Goal: Task Accomplishment & Management: Complete application form

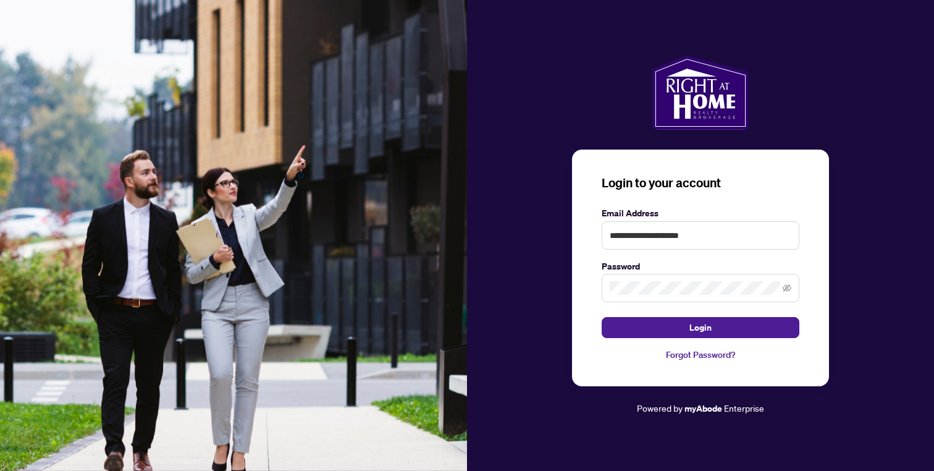
click at [664, 297] on span at bounding box center [701, 288] width 198 height 28
click at [637, 329] on button "Login" at bounding box center [701, 327] width 198 height 21
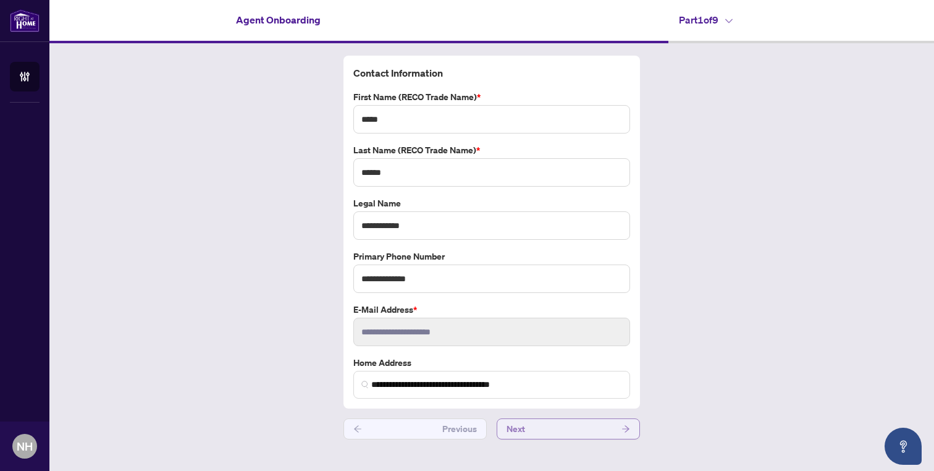
click at [543, 428] on button "Next" at bounding box center [568, 428] width 143 height 21
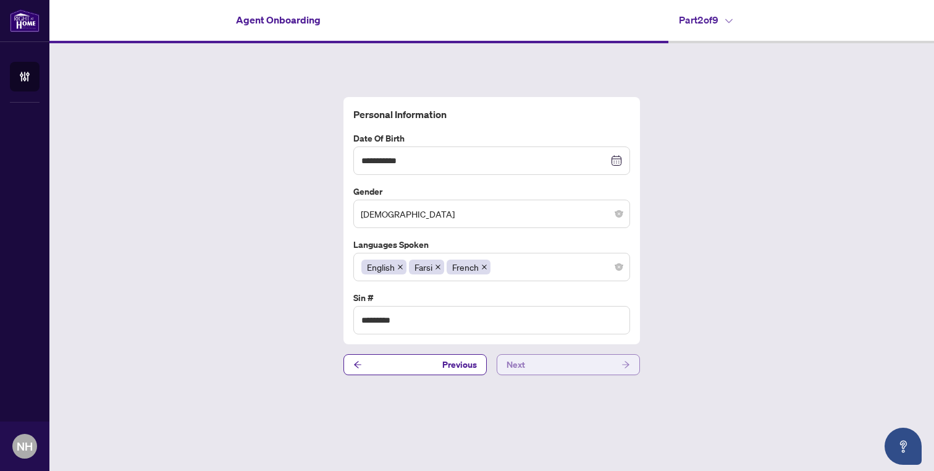
click at [540, 365] on button "Next" at bounding box center [568, 364] width 143 height 21
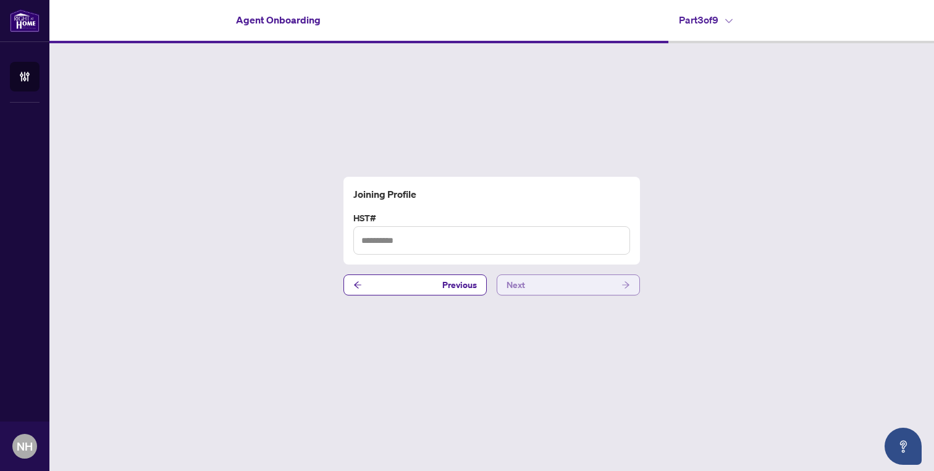
click at [553, 290] on button "Next" at bounding box center [568, 284] width 143 height 21
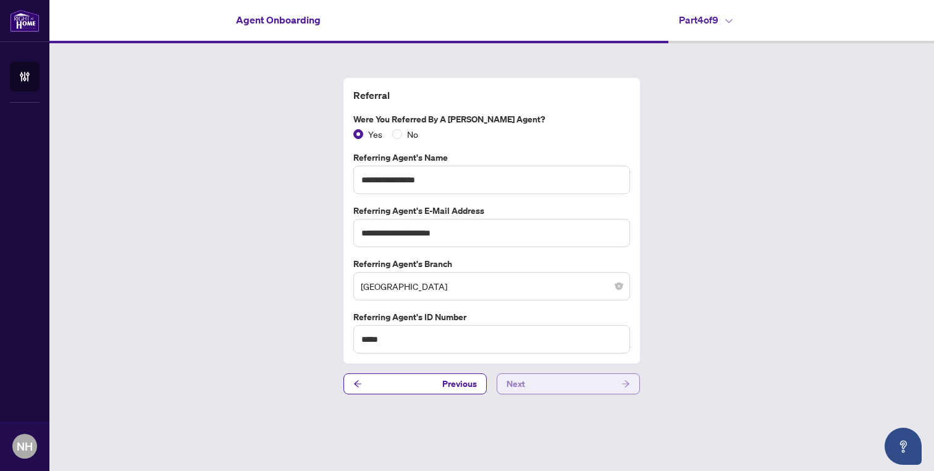
click at [542, 380] on button "Next" at bounding box center [568, 383] width 143 height 21
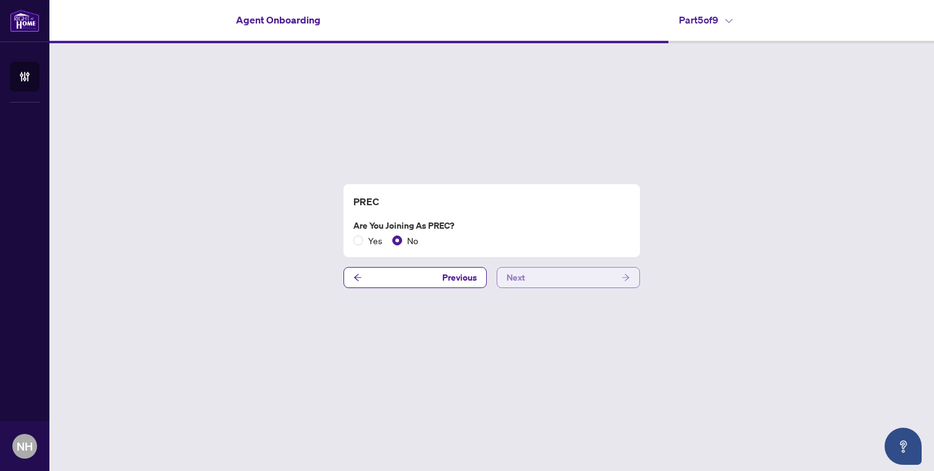
click at [523, 284] on button "Next" at bounding box center [568, 277] width 143 height 21
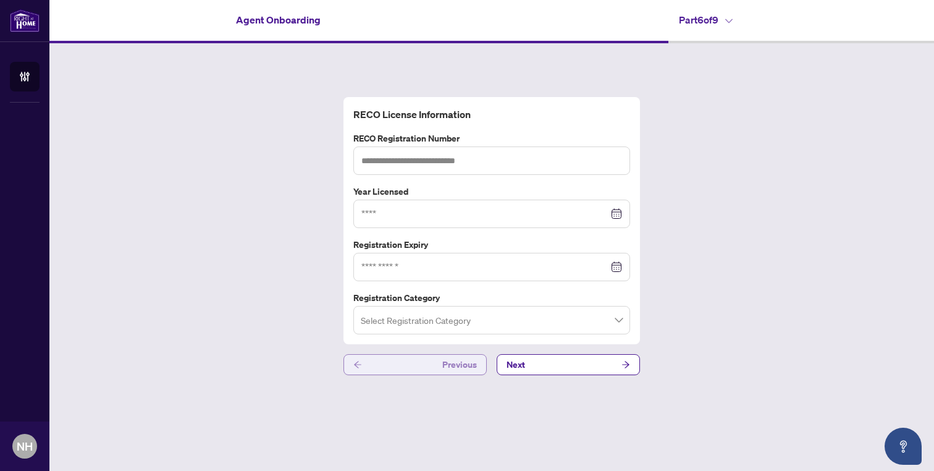
click at [366, 362] on button "Previous" at bounding box center [415, 364] width 143 height 21
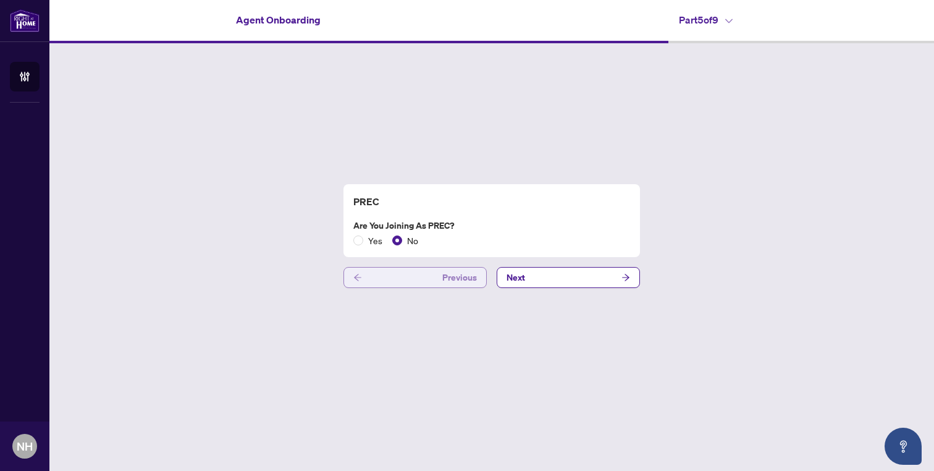
click at [384, 282] on button "Previous" at bounding box center [415, 277] width 143 height 21
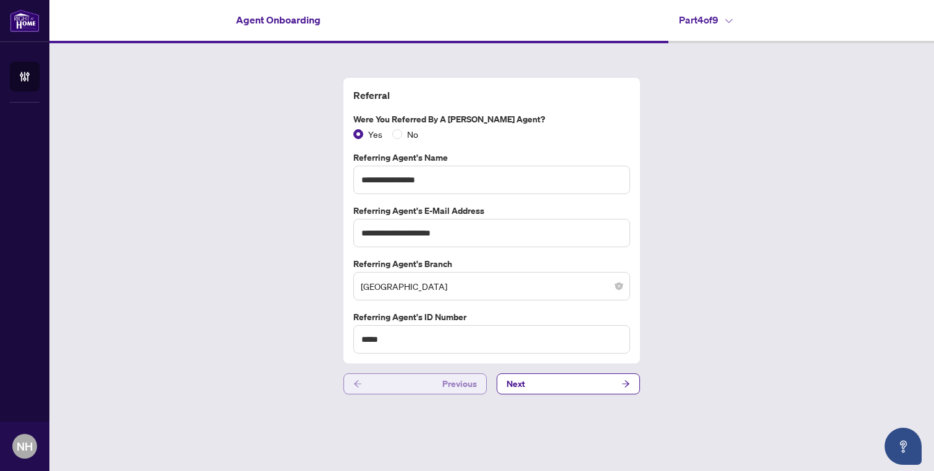
click at [413, 386] on button "Previous" at bounding box center [415, 383] width 143 height 21
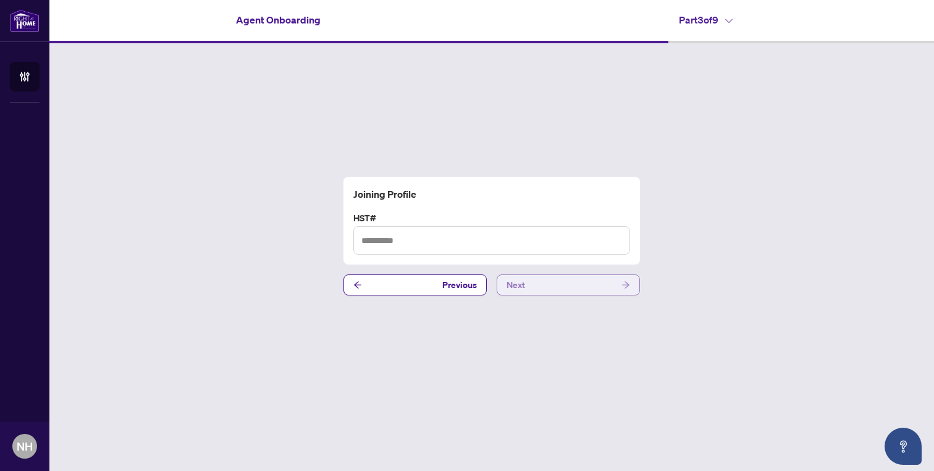
click at [546, 279] on button "Next" at bounding box center [568, 284] width 143 height 21
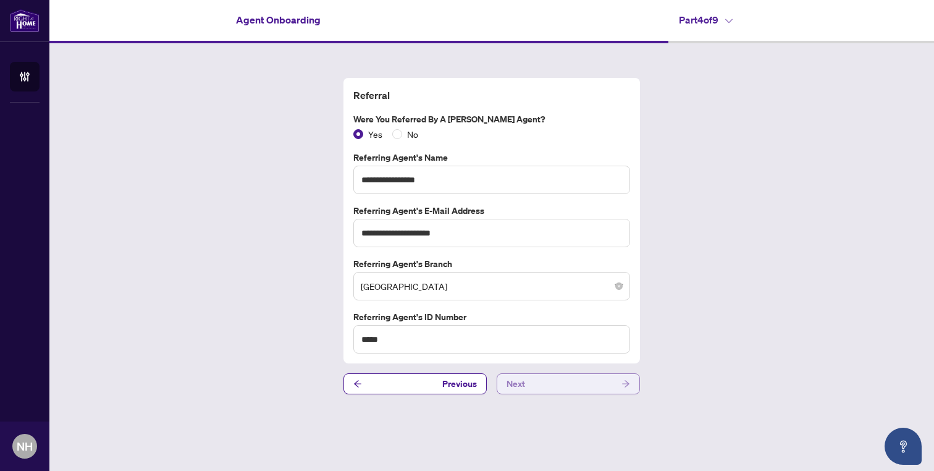
click at [534, 377] on button "Next" at bounding box center [568, 383] width 143 height 21
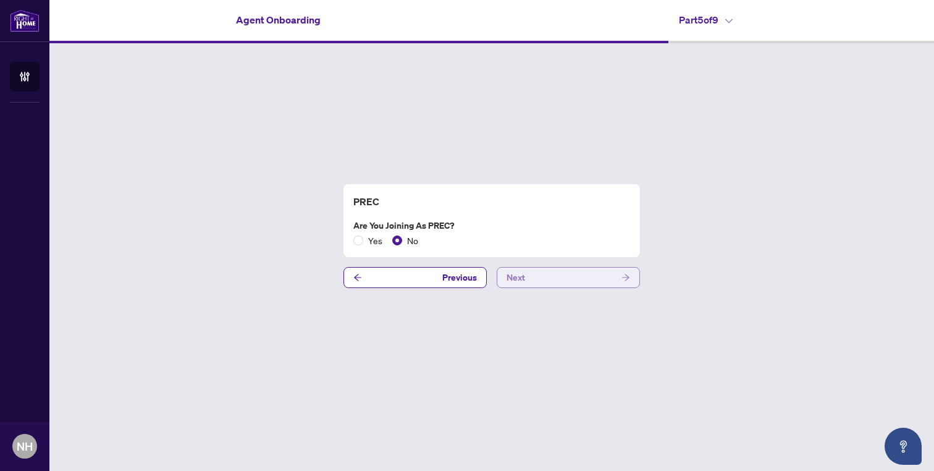
click at [551, 281] on button "Next" at bounding box center [568, 277] width 143 height 21
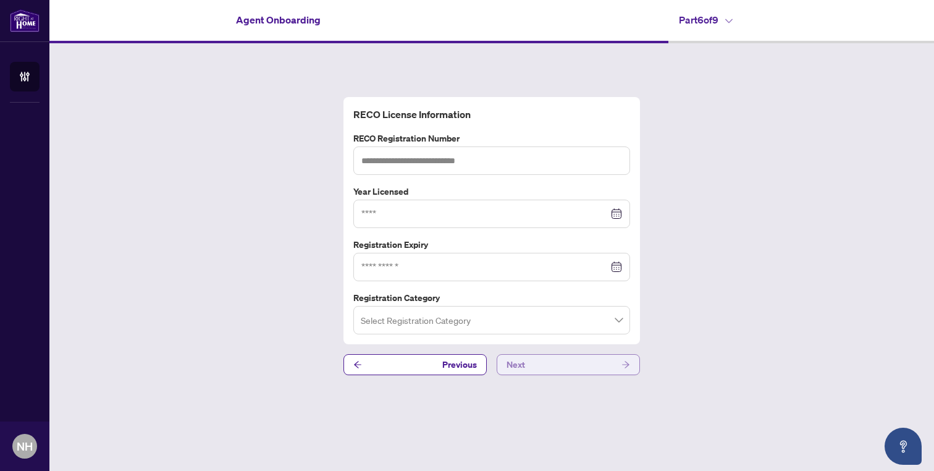
click at [543, 371] on button "Next" at bounding box center [568, 364] width 143 height 21
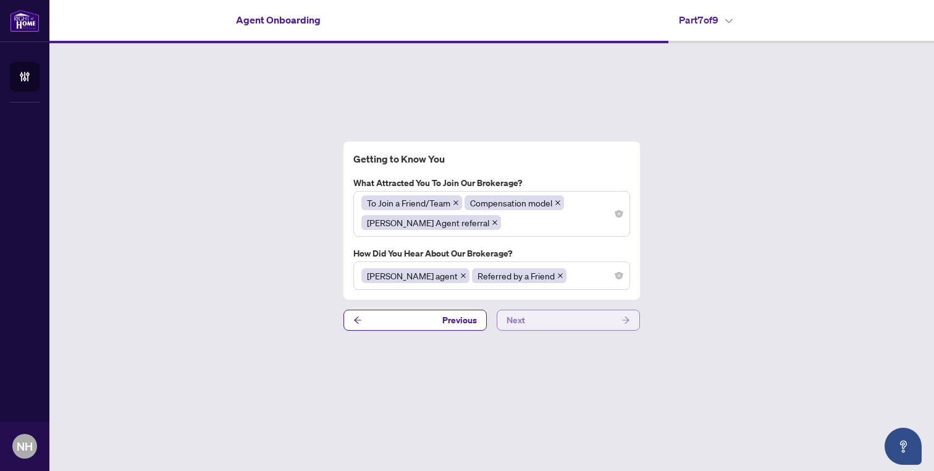
click at [552, 319] on button "Next" at bounding box center [568, 320] width 143 height 21
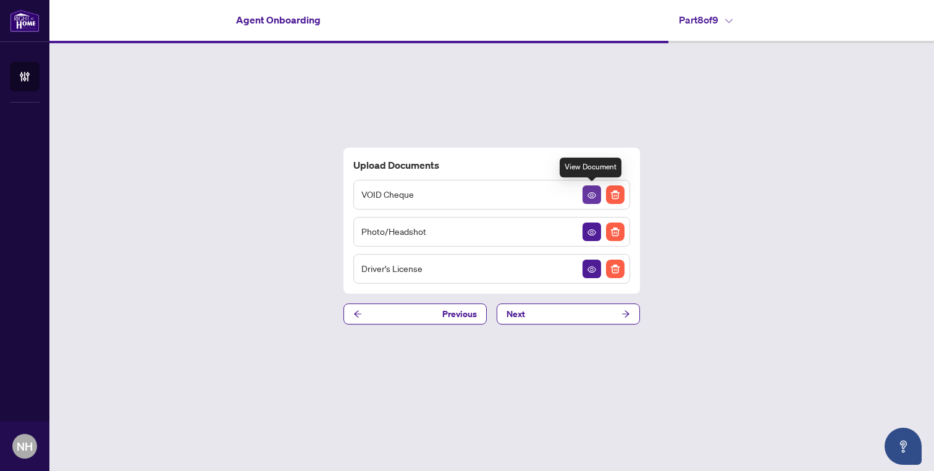
click at [591, 197] on icon "View Document" at bounding box center [592, 195] width 9 height 9
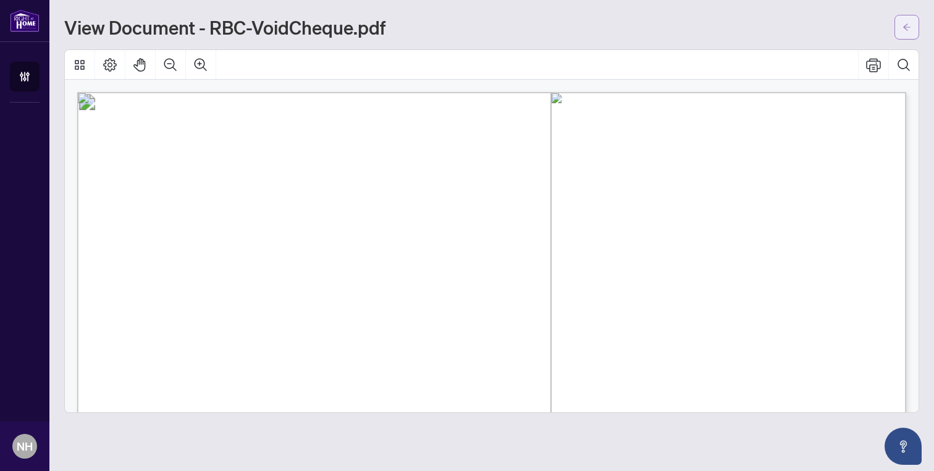
click at [901, 30] on button "button" at bounding box center [907, 27] width 25 height 25
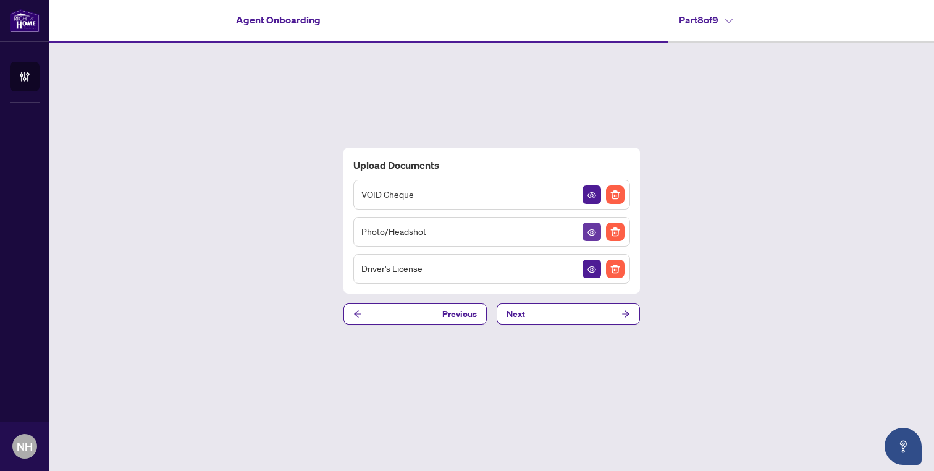
click at [591, 230] on icon "View Document" at bounding box center [592, 232] width 9 height 6
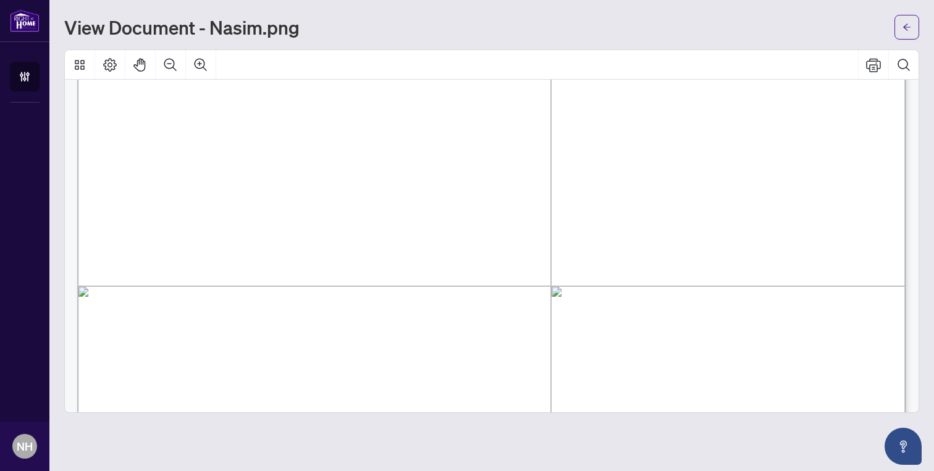
scroll to position [276, 0]
click at [905, 28] on icon "arrow-left" at bounding box center [907, 27] width 9 height 9
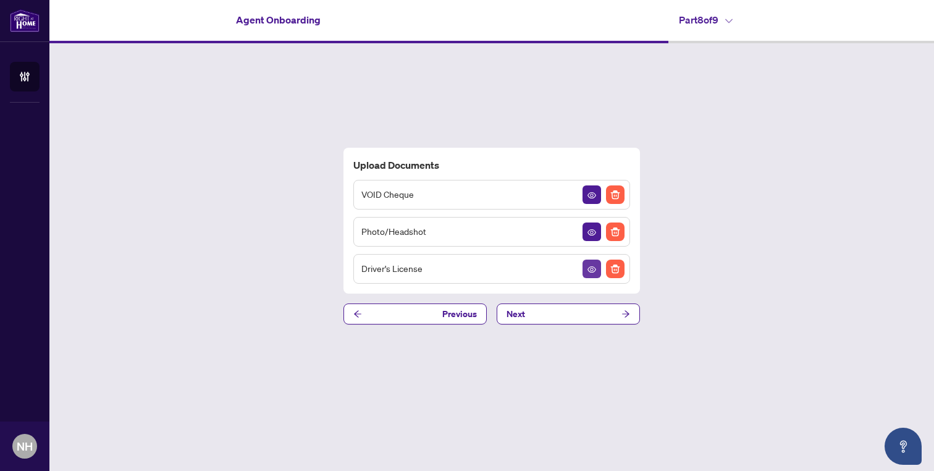
click at [588, 266] on icon "View Document" at bounding box center [592, 269] width 9 height 9
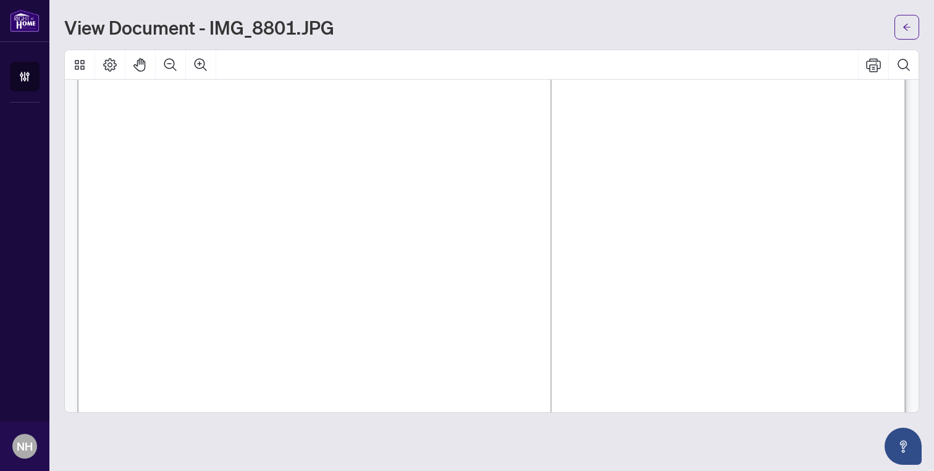
scroll to position [133, 0]
click at [905, 26] on icon "arrow-left" at bounding box center [907, 27] width 9 height 9
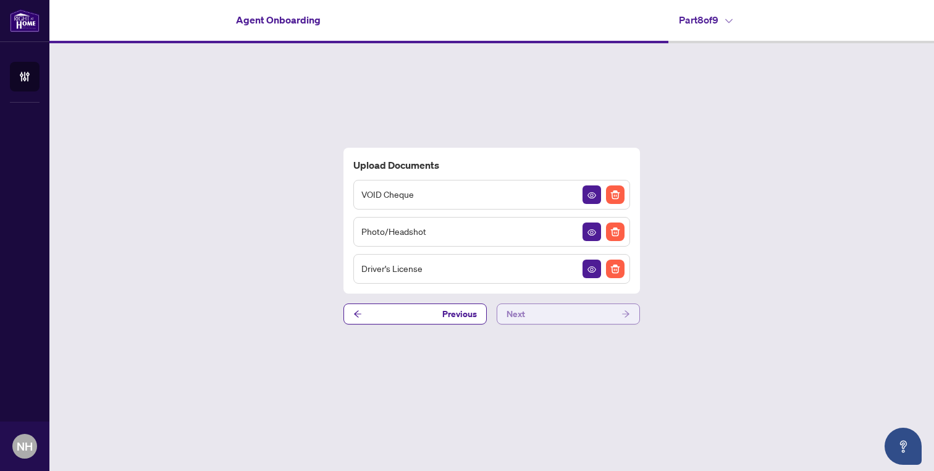
click at [583, 316] on button "Next" at bounding box center [568, 313] width 143 height 21
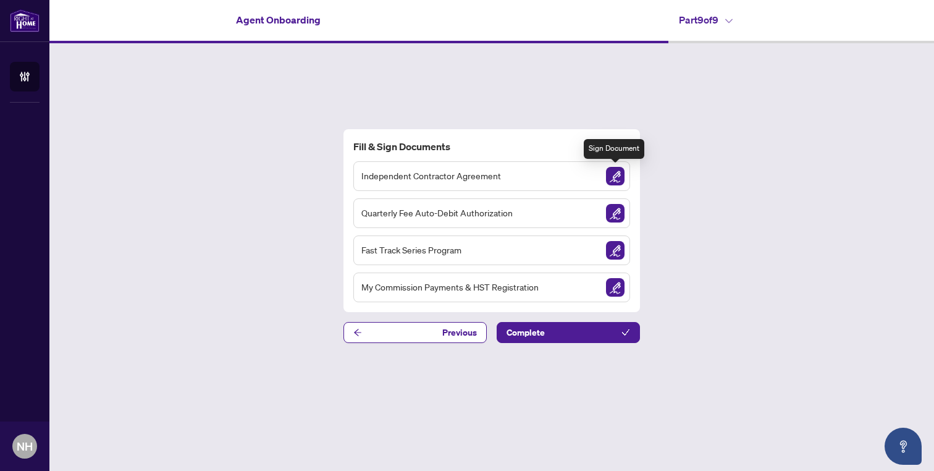
click at [615, 176] on img "Sign Document" at bounding box center [615, 176] width 19 height 19
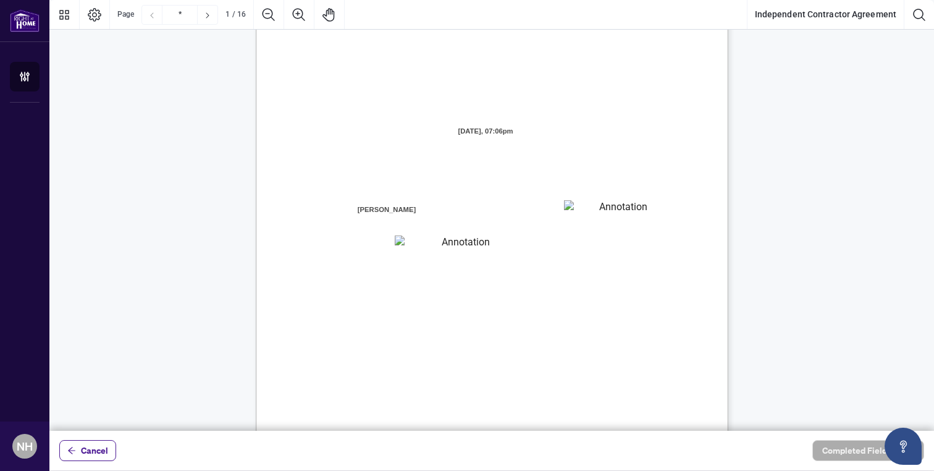
scroll to position [72, 0]
click at [590, 205] on textarea "01K5XZPNW8SJN4PB4WX0KP4PST" at bounding box center [618, 203] width 108 height 19
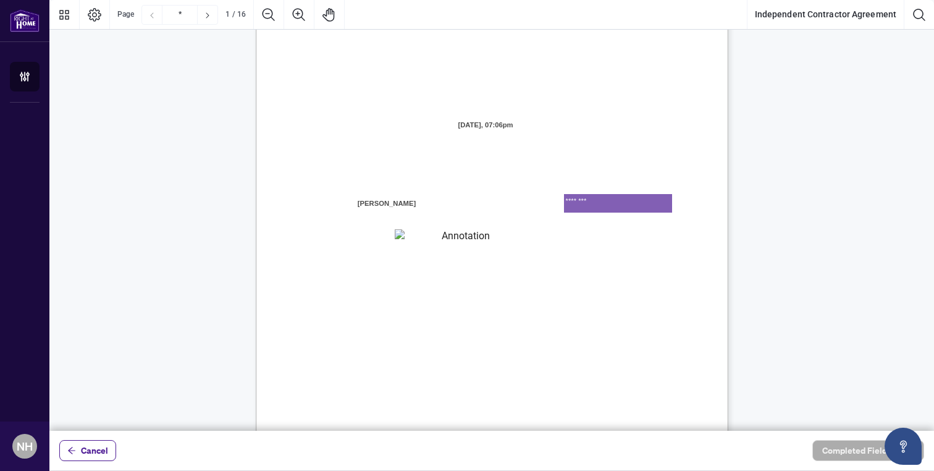
type textarea "********"
click at [463, 247] on textarea "01K5XZPVK03HF4Z2VAVCY5YM7E" at bounding box center [461, 238] width 132 height 19
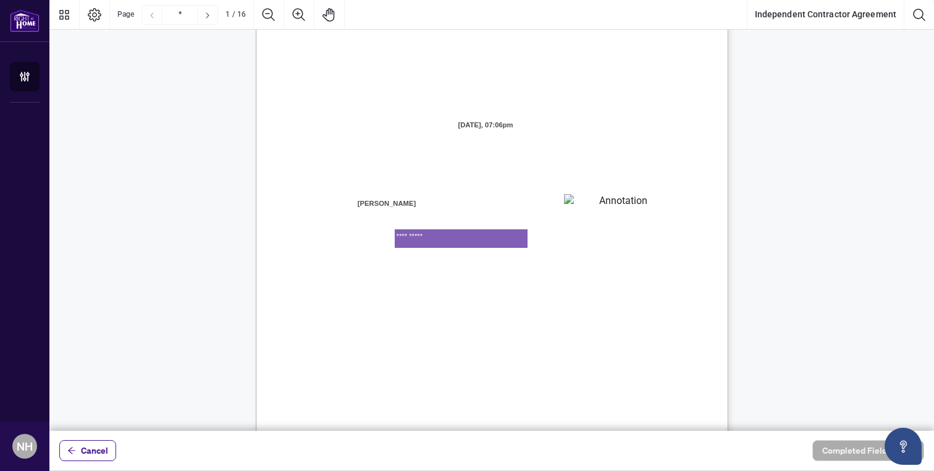
type textarea "**********"
click at [551, 268] on div "INDEPENDENT CONTRACTOR AGREEMENT THIS AGREEMENT is made as of (the “Effective D…" at bounding box center [551, 352] width 591 height 765
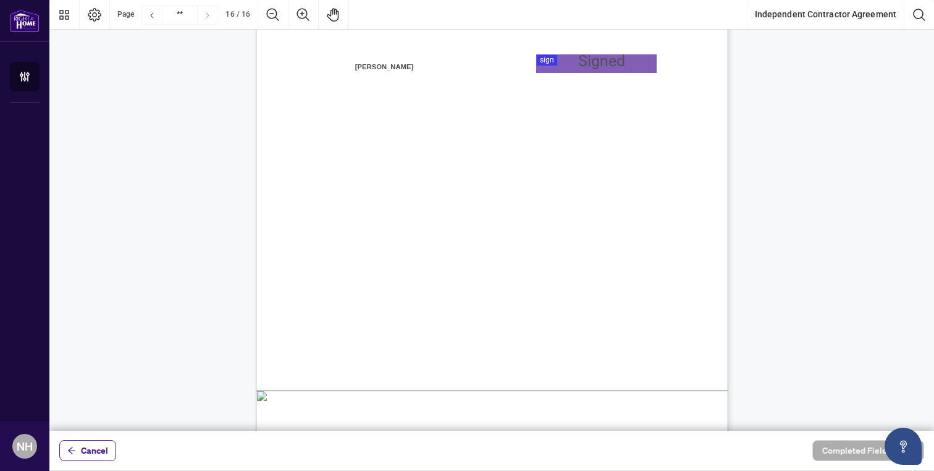
scroll to position [9305, 0]
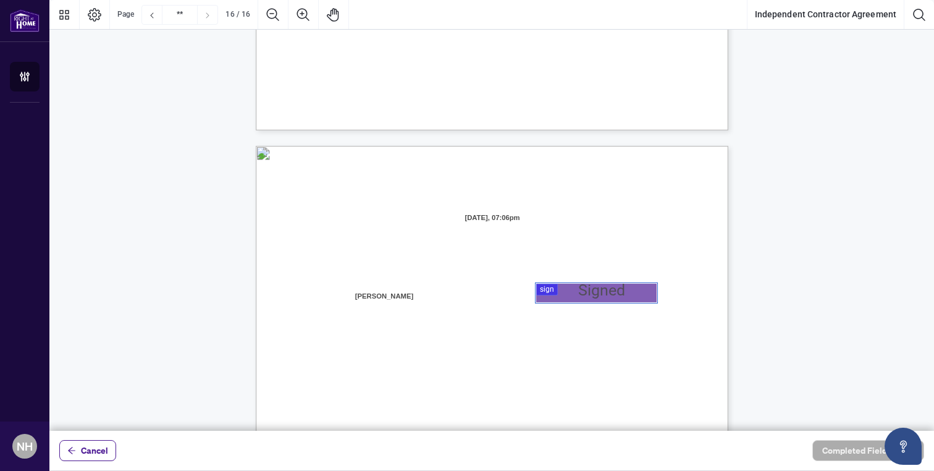
click at [575, 289] on div at bounding box center [491, 215] width 885 height 431
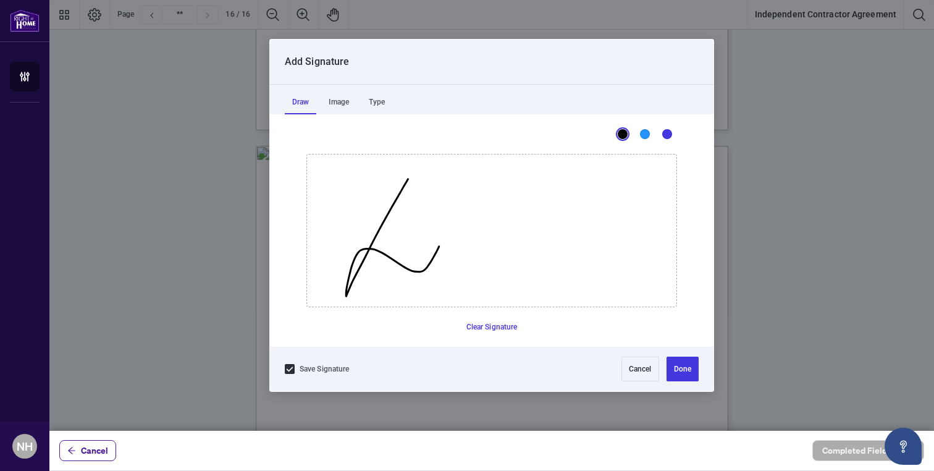
drag, startPoint x: 408, startPoint y: 179, endPoint x: 438, endPoint y: 245, distance: 72.7
click at [439, 243] on icon "Drawing canvas" at bounding box center [492, 230] width 370 height 152
drag, startPoint x: 459, startPoint y: 180, endPoint x: 463, endPoint y: 279, distance: 98.3
click at [463, 279] on icon "Drawing canvas" at bounding box center [492, 230] width 370 height 152
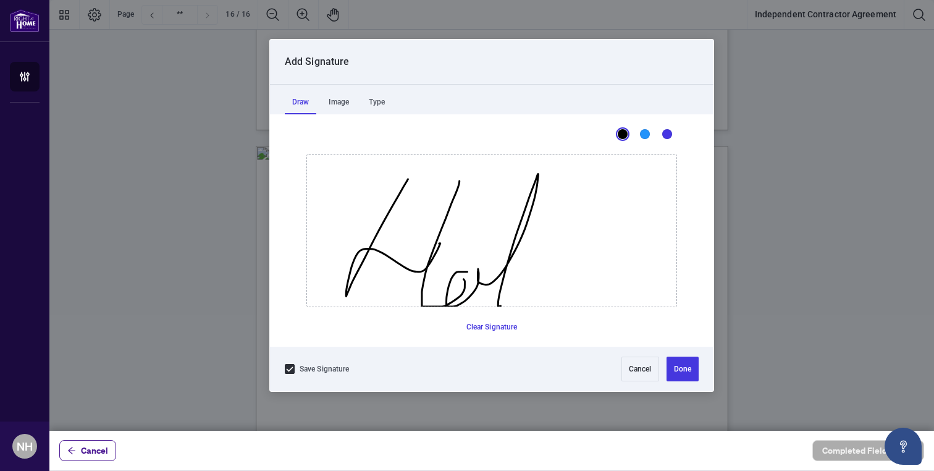
drag, startPoint x: 467, startPoint y: 271, endPoint x: 517, endPoint y: 295, distance: 55.3
click at [517, 295] on icon "Drawing canvas" at bounding box center [492, 230] width 370 height 152
click at [501, 329] on button "Clear Signature" at bounding box center [492, 327] width 61 height 20
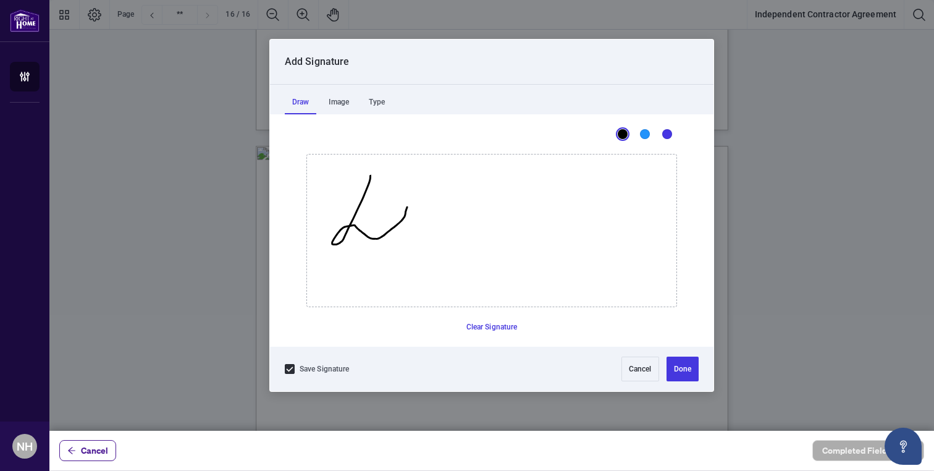
drag, startPoint x: 370, startPoint y: 175, endPoint x: 407, endPoint y: 207, distance: 48.7
click at [407, 207] on icon "Drawing canvas" at bounding box center [492, 230] width 370 height 152
drag, startPoint x: 417, startPoint y: 179, endPoint x: 408, endPoint y: 240, distance: 61.9
click at [408, 240] on icon "Drawing canvas" at bounding box center [492, 230] width 370 height 152
drag, startPoint x: 415, startPoint y: 232, endPoint x: 456, endPoint y: 241, distance: 42.3
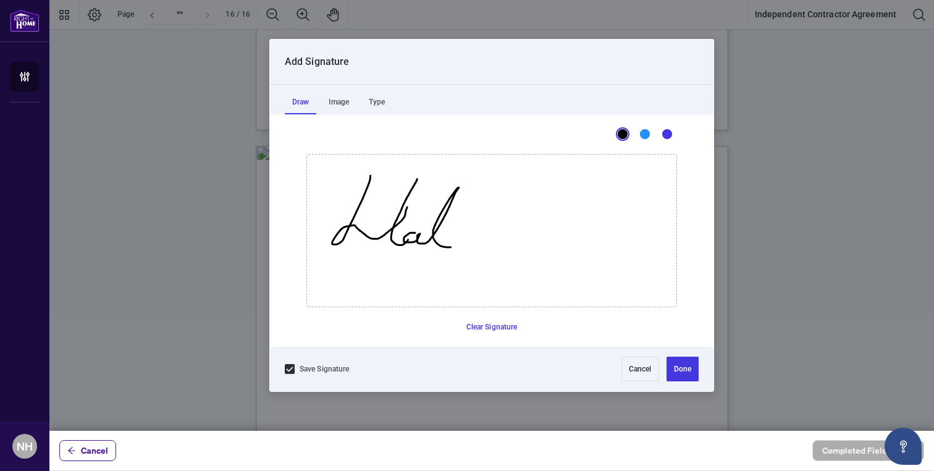
click at [456, 241] on icon "Drawing canvas" at bounding box center [492, 230] width 370 height 152
drag, startPoint x: 464, startPoint y: 233, endPoint x: 544, endPoint y: 240, distance: 80.6
click at [544, 240] on icon "Drawing canvas" at bounding box center [492, 230] width 370 height 152
drag, startPoint x: 553, startPoint y: 187, endPoint x: 554, endPoint y: 177, distance: 9.4
click at [554, 177] on icon "Drawing canvas" at bounding box center [492, 230] width 370 height 152
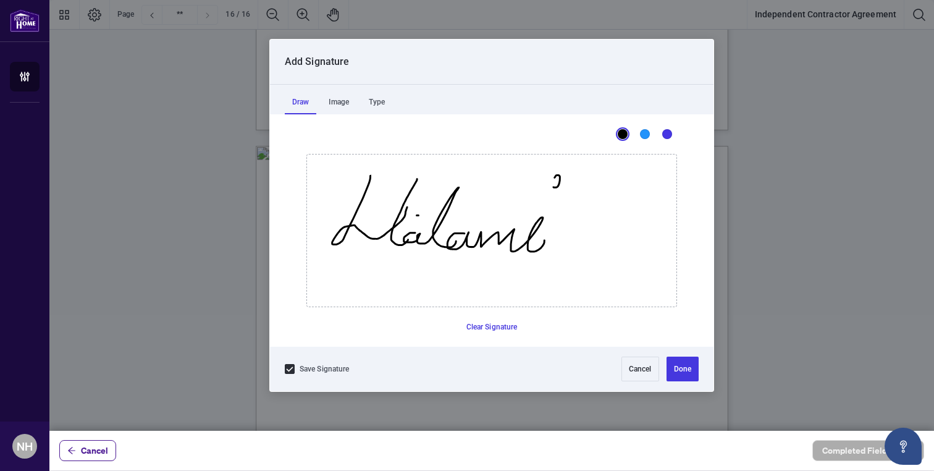
drag, startPoint x: 417, startPoint y: 215, endPoint x: 512, endPoint y: 215, distance: 95.8
click at [512, 215] on icon "Drawing canvas" at bounding box center [492, 230] width 370 height 152
drag, startPoint x: 391, startPoint y: 194, endPoint x: 434, endPoint y: 253, distance: 73.1
click at [434, 253] on icon "Drawing canvas" at bounding box center [492, 230] width 370 height 152
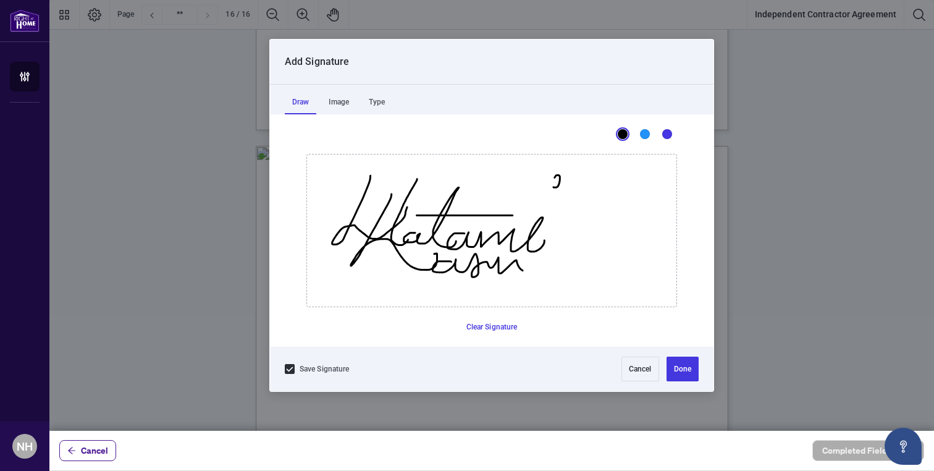
drag, startPoint x: 451, startPoint y: 261, endPoint x: 569, endPoint y: 274, distance: 118.1
click at [569, 274] on icon "Drawing canvas" at bounding box center [492, 230] width 370 height 152
click at [505, 195] on icon "Drawing canvas" at bounding box center [492, 230] width 370 height 152
drag, startPoint x: 555, startPoint y: 178, endPoint x: 555, endPoint y: 187, distance: 8.7
click at [555, 187] on icon "Drawing canvas" at bounding box center [556, 181] width 7 height 13
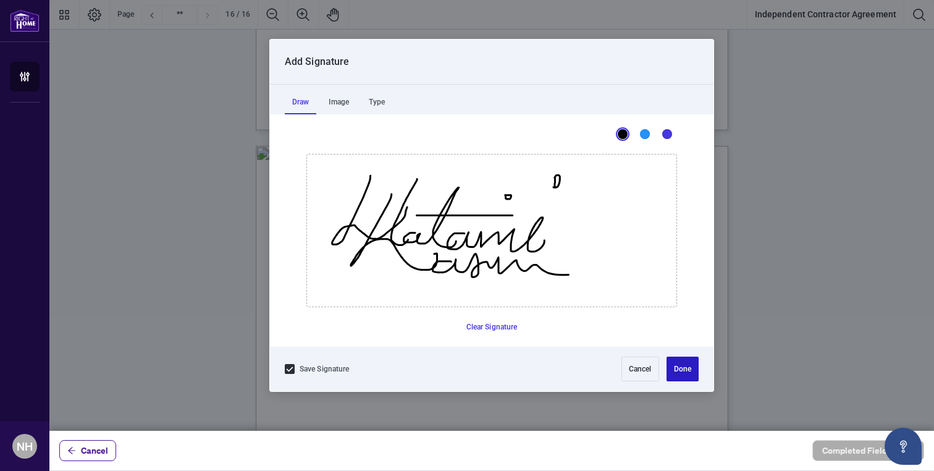
click at [682, 369] on button "Done" at bounding box center [683, 369] width 32 height 25
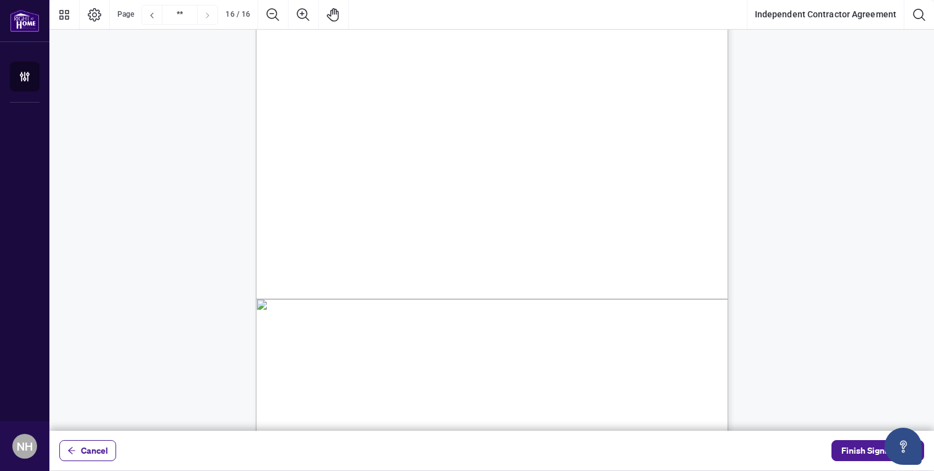
scroll to position [9644, 0]
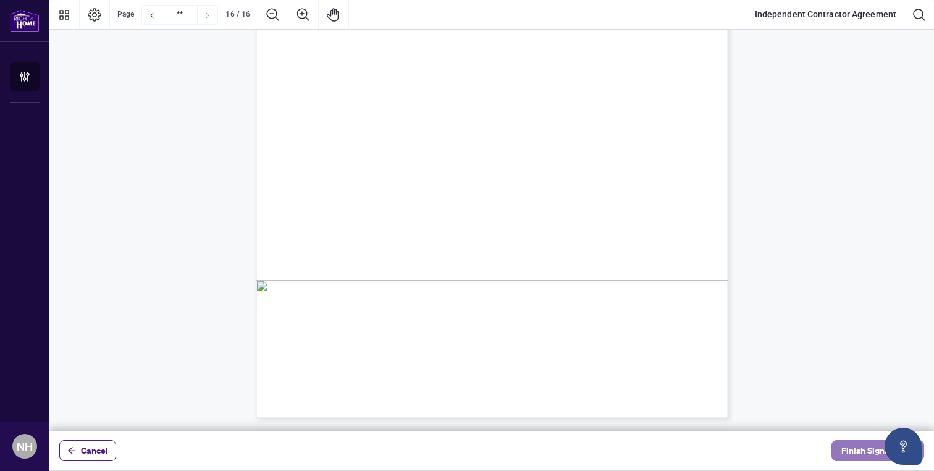
click at [853, 448] on span "Finish Signing" at bounding box center [870, 451] width 56 height 20
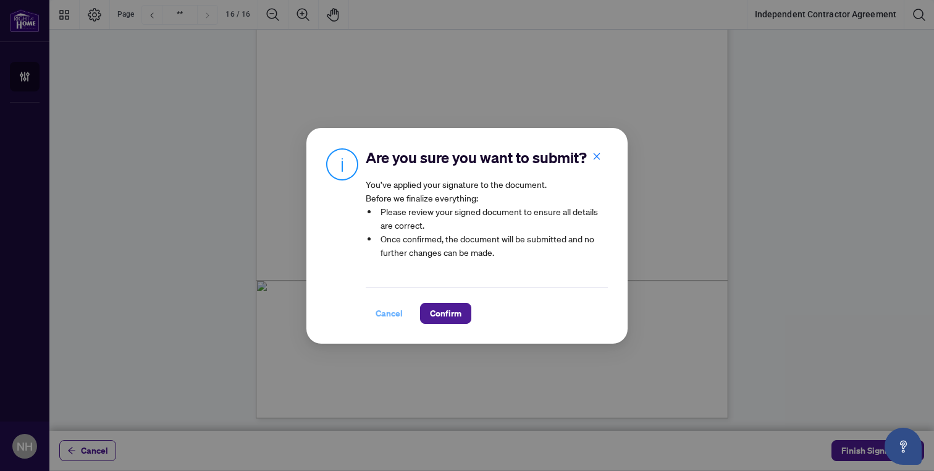
click at [383, 312] on span "Cancel" at bounding box center [389, 313] width 27 height 20
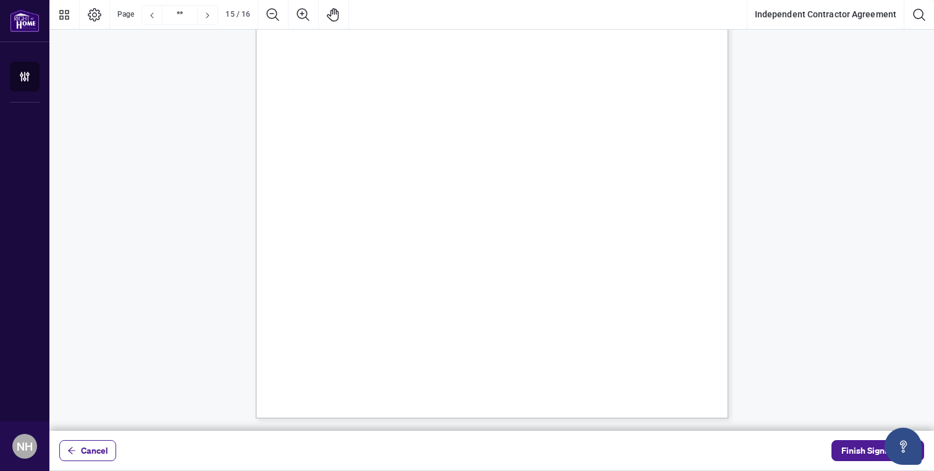
type input "**"
click at [860, 448] on span "Finish Signing" at bounding box center [870, 451] width 56 height 20
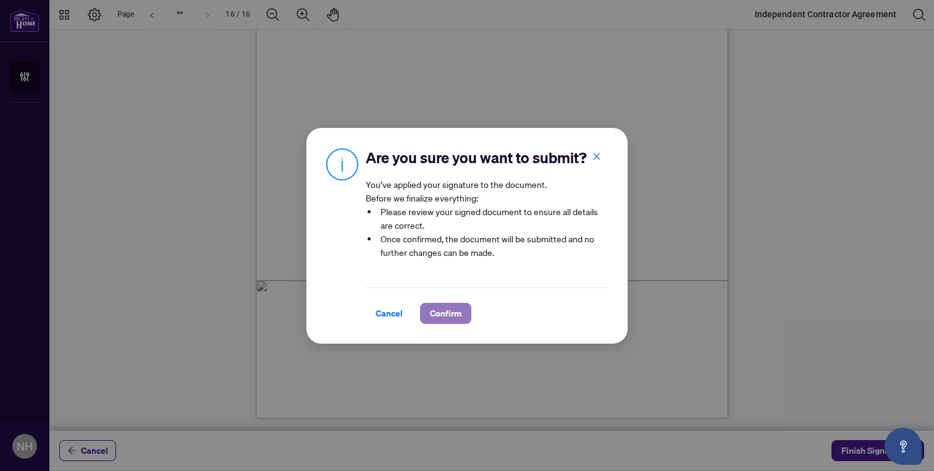
click at [459, 307] on button "Confirm" at bounding box center [445, 313] width 51 height 21
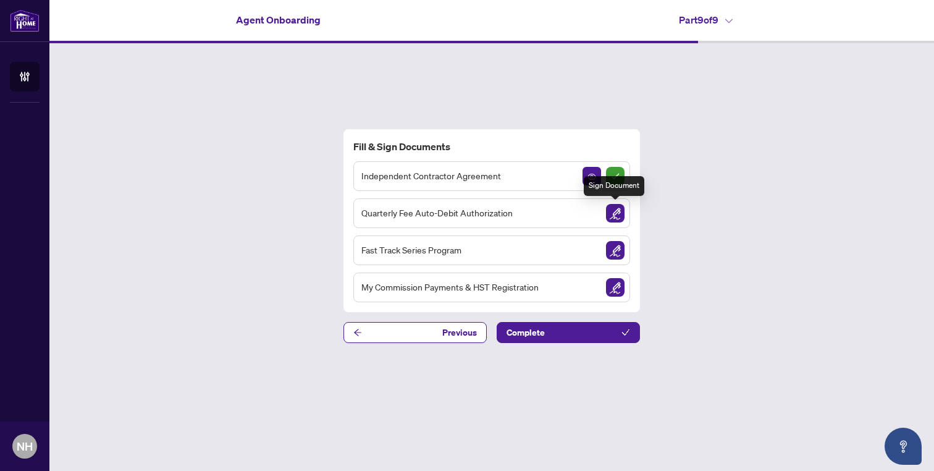
click at [616, 216] on img "Sign Document" at bounding box center [615, 213] width 19 height 19
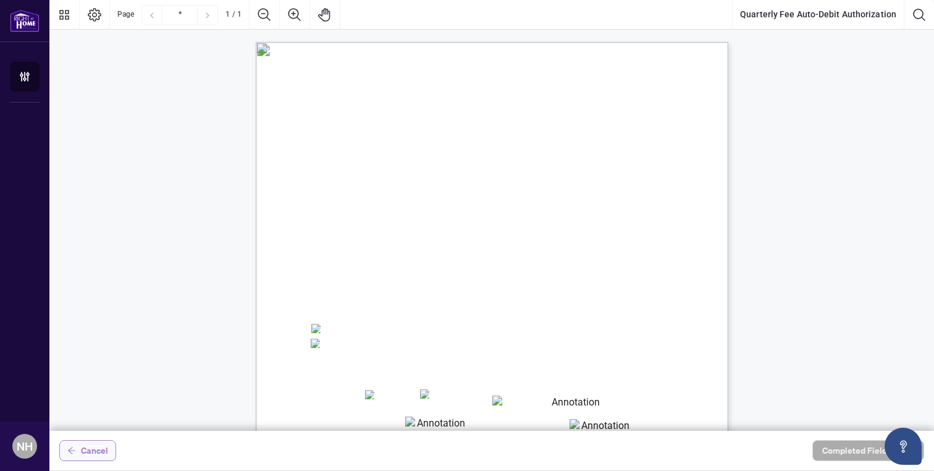
click at [98, 452] on span "Cancel" at bounding box center [94, 451] width 27 height 20
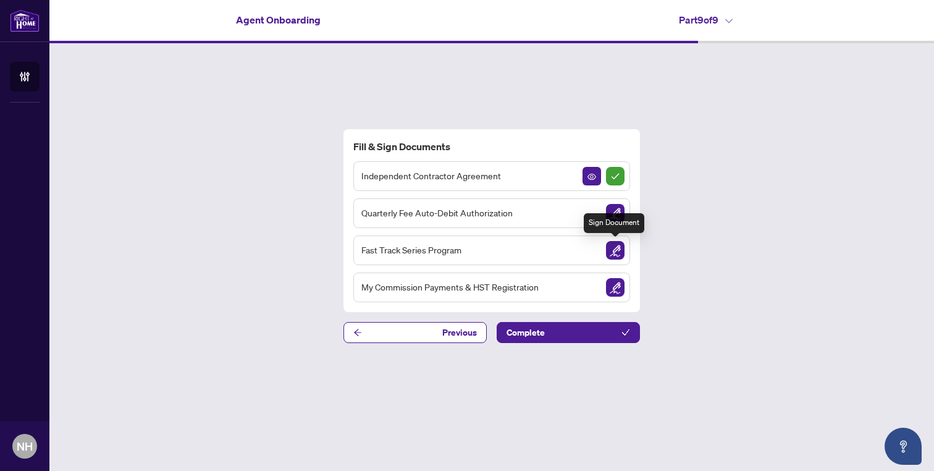
click at [619, 249] on img "Sign Document" at bounding box center [615, 250] width 19 height 19
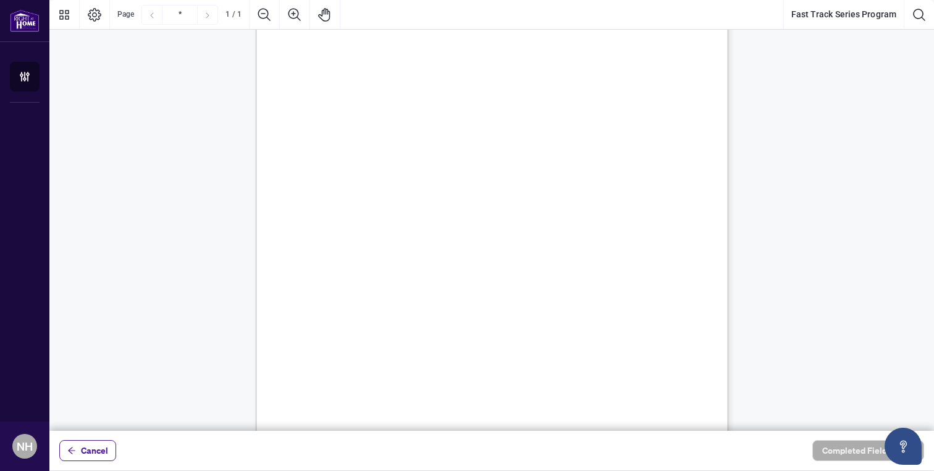
scroll to position [83, 0]
click at [459, 219] on span "b) Attends all the Fast Track (Fundamentals) Courses;" at bounding box center [368, 216] width 180 height 11
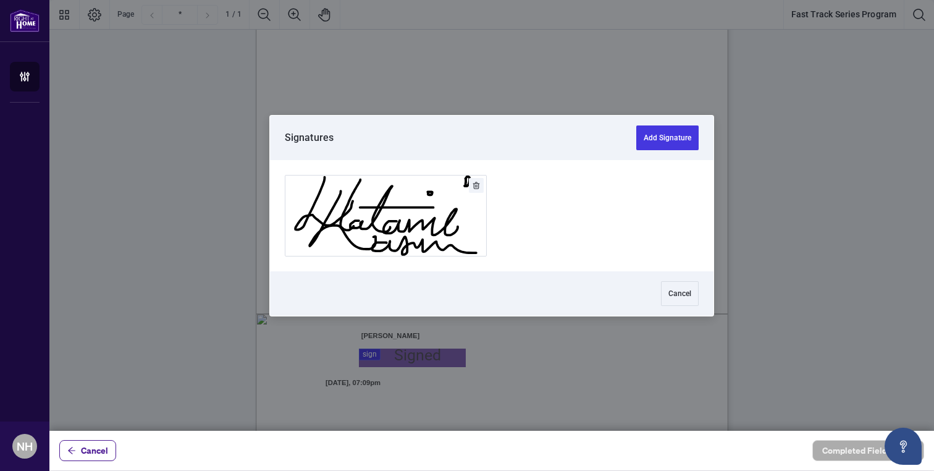
click at [382, 358] on div at bounding box center [491, 215] width 885 height 431
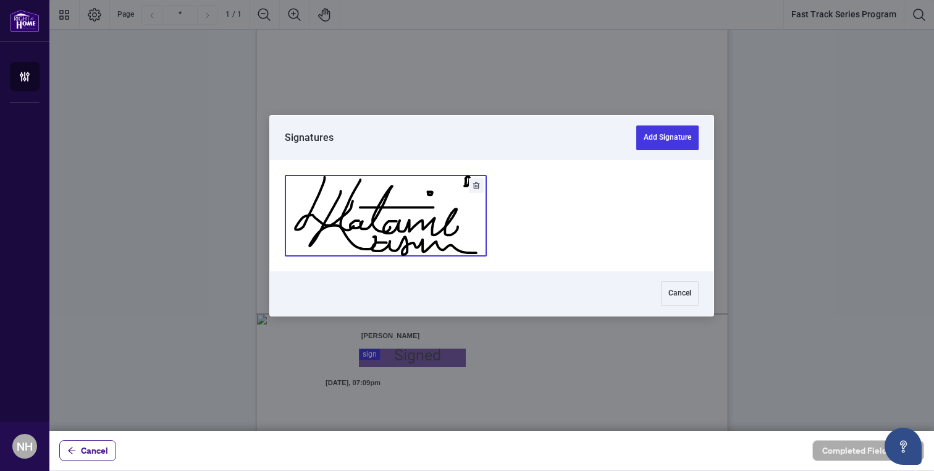
click at [408, 233] on button "Add Signature" at bounding box center [385, 215] width 201 height 80
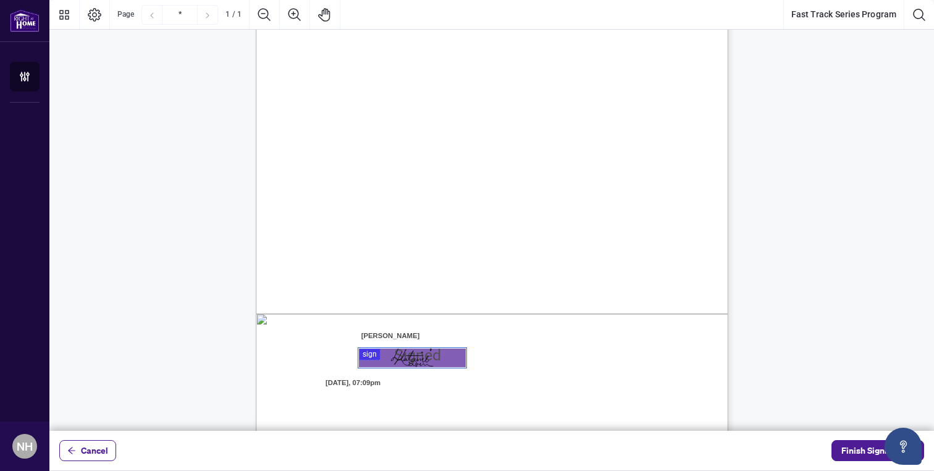
click at [507, 363] on span "Date:" at bounding box center [497, 363] width 19 height 11
click at [507, 365] on span "Date:" at bounding box center [497, 363] width 19 height 11
click at [510, 338] on span "Witness:" at bounding box center [497, 339] width 25 height 11
click at [544, 369] on div "Right at Home Realty, Brokerage Fast Track Series 2.0 Program Agreement Each ne…" at bounding box center [551, 221] width 591 height 763
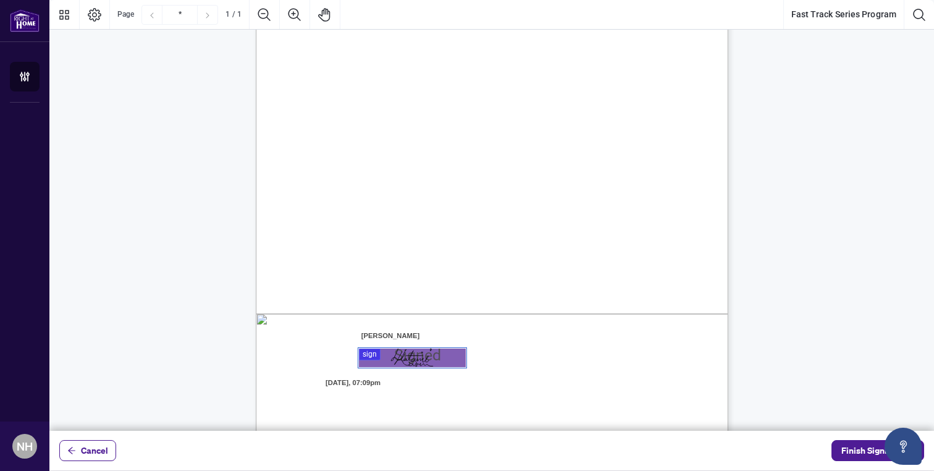
click at [448, 394] on div "Right at Home Realty, Brokerage Fast Track Series 2.0 Program Agreement Each ne…" at bounding box center [551, 221] width 591 height 763
click at [856, 455] on span "Finish Signing" at bounding box center [870, 451] width 56 height 20
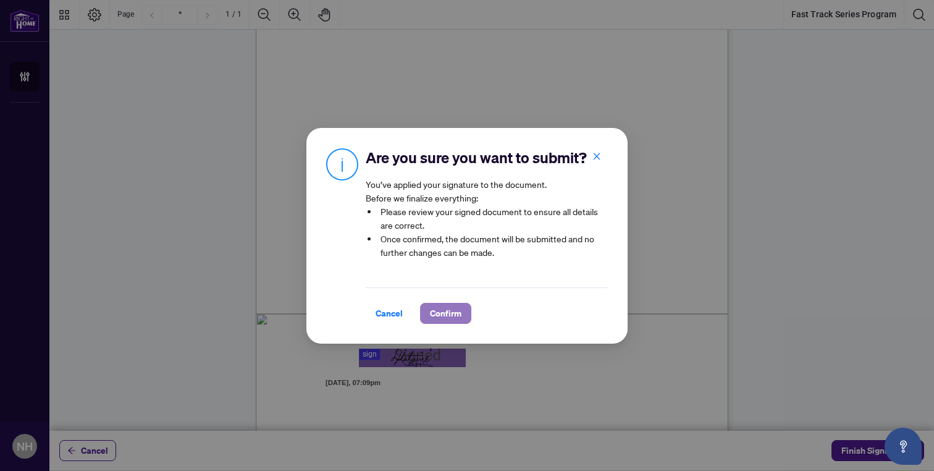
click at [444, 311] on span "Confirm" at bounding box center [446, 313] width 32 height 20
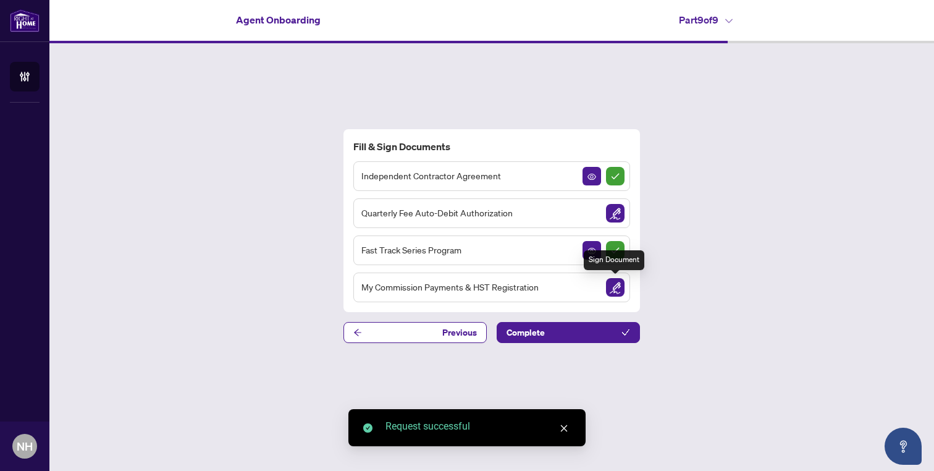
click at [615, 286] on img "Sign Document" at bounding box center [615, 287] width 19 height 19
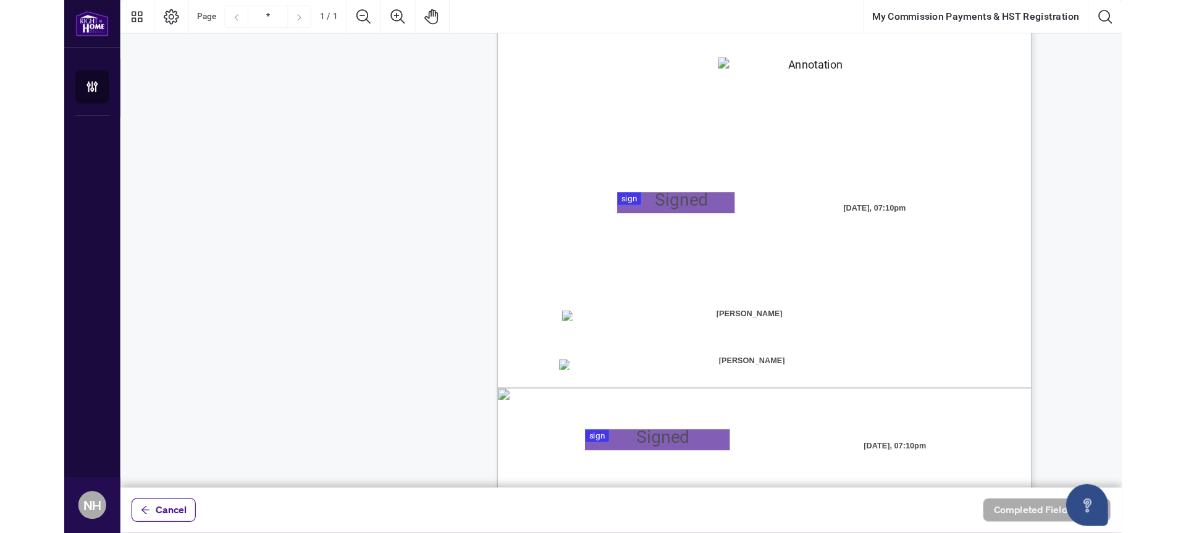
scroll to position [173, 0]
